Goal: Find specific page/section: Find specific page/section

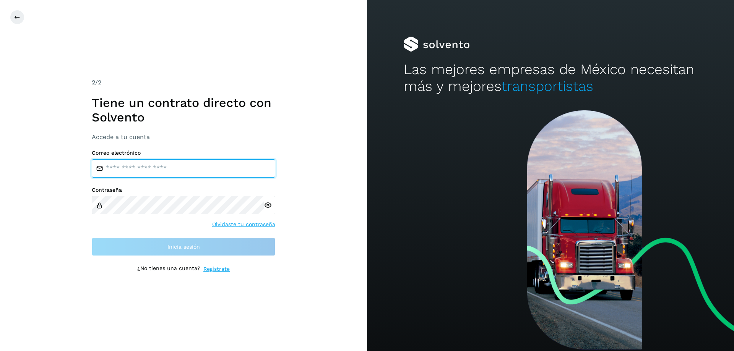
click at [123, 165] on input "email" at bounding box center [184, 168] width 184 height 18
type input "**********"
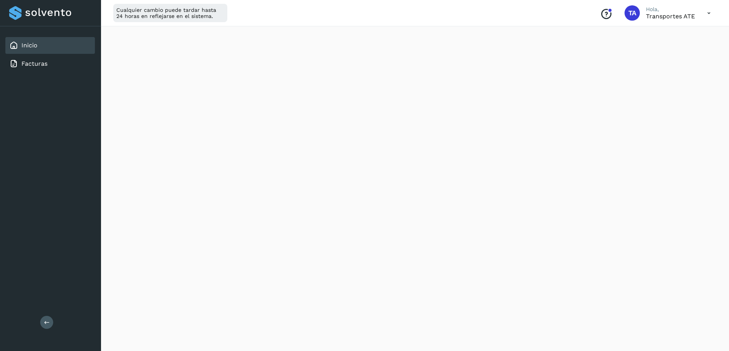
scroll to position [77, 0]
click at [36, 66] on link "Facturas" at bounding box center [34, 63] width 26 height 7
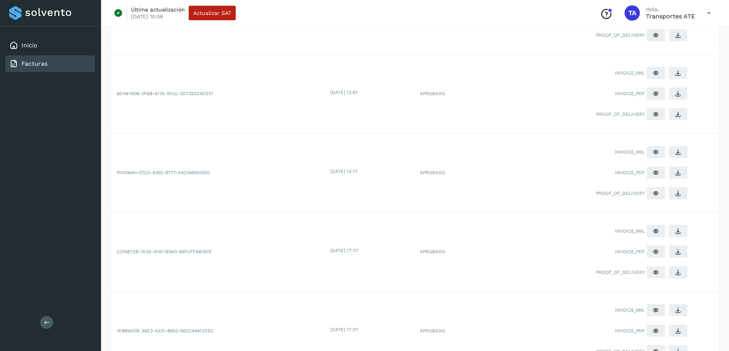
scroll to position [572, 0]
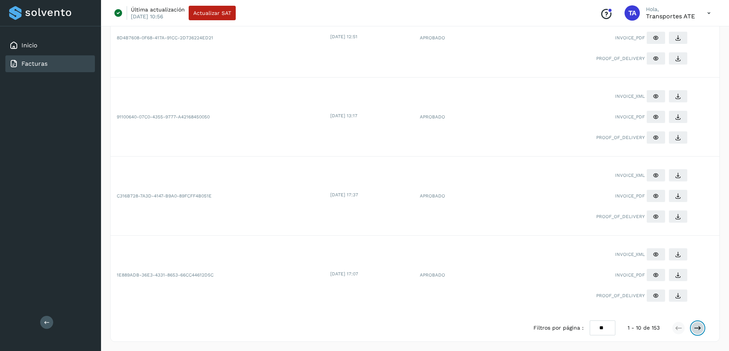
click at [697, 330] on icon at bounding box center [697, 329] width 8 height 8
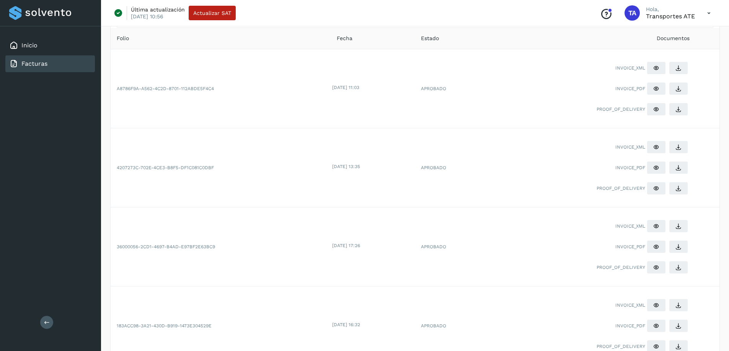
scroll to position [46, 0]
click at [655, 92] on icon at bounding box center [656, 89] width 6 height 6
click at [29, 48] on link "Inicio" at bounding box center [29, 45] width 16 height 7
